Goal: Information Seeking & Learning: Learn about a topic

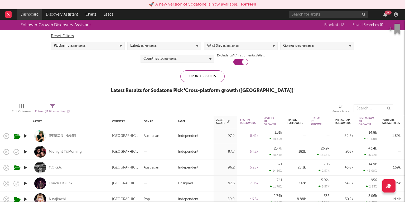
click at [37, 14] on link "Dashboard" at bounding box center [29, 14] width 25 height 11
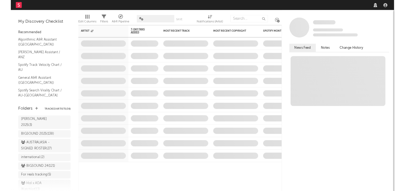
scroll to position [19, 0]
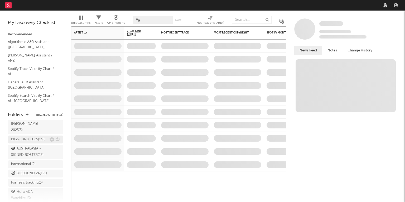
click at [41, 136] on div "BIGSOUND 2025 ( 138 )" at bounding box center [28, 139] width 35 height 6
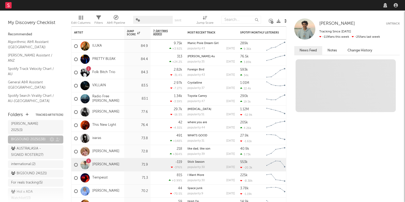
click at [38, 136] on div "BIGSOUND 2025 ( 138 )" at bounding box center [28, 139] width 35 height 6
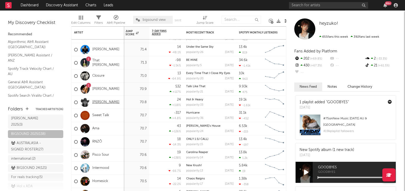
click at [108, 103] on link "[PERSON_NAME]" at bounding box center [105, 102] width 27 height 4
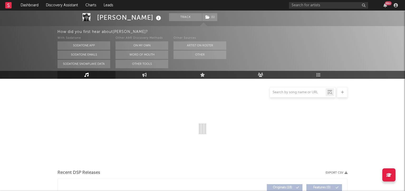
select select "6m"
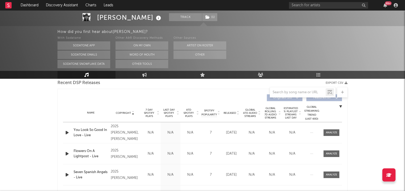
scroll to position [196, 0]
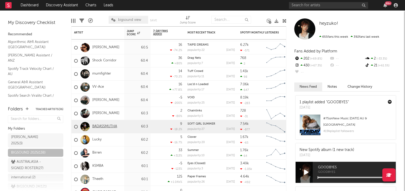
click at [98, 127] on link "BADASSMUTHA" at bounding box center [104, 126] width 25 height 4
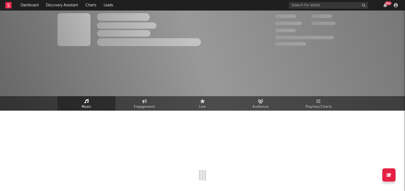
select select "1w"
